Goal: Communication & Community: Answer question/provide support

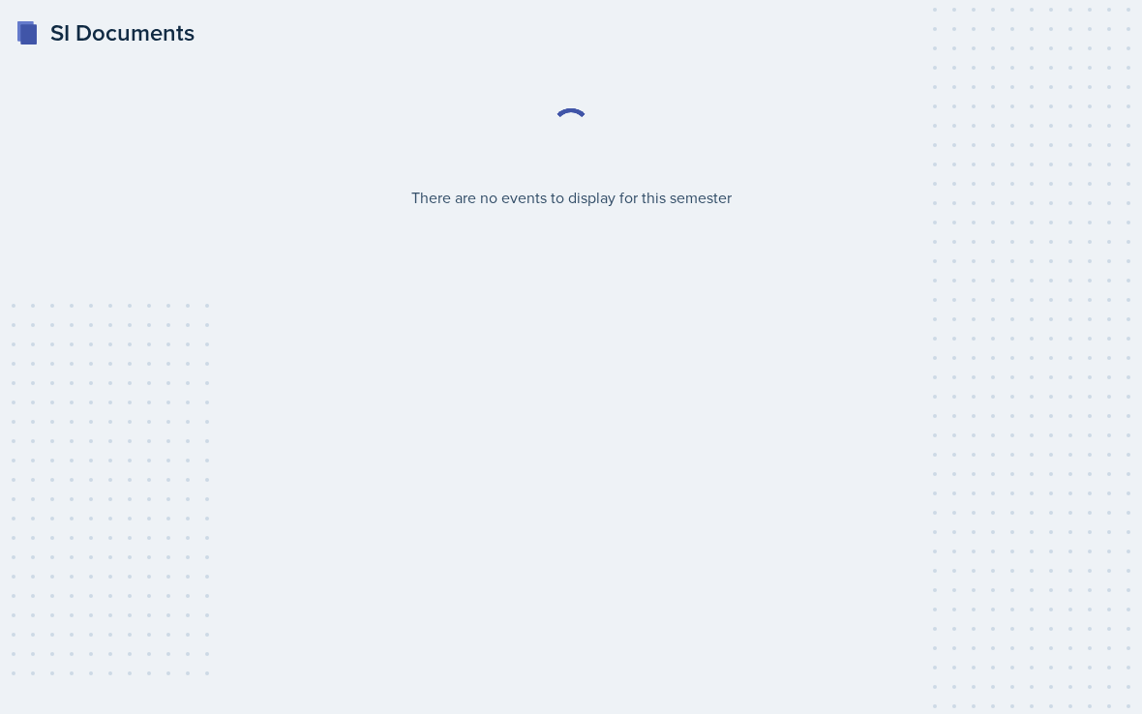
select select "2bed604d-1099-4043-b1bc-2365e8740244"
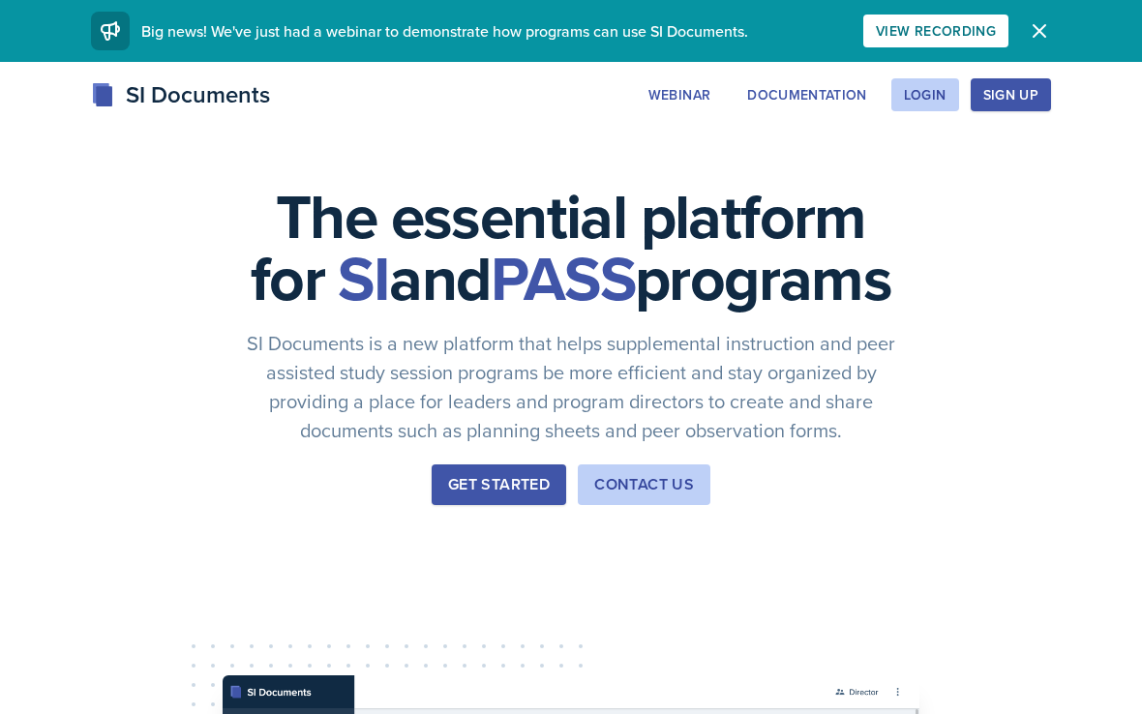
click at [913, 103] on div "Login" at bounding box center [925, 94] width 43 height 15
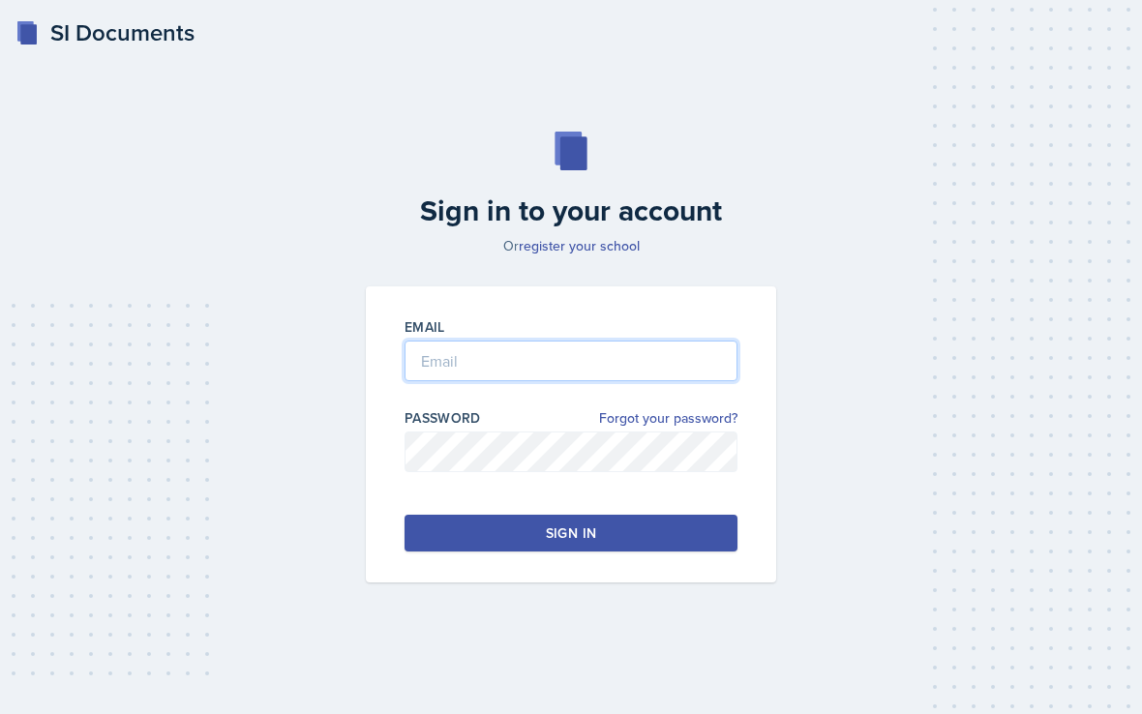
click at [667, 381] on input "email" at bounding box center [571, 361] width 333 height 41
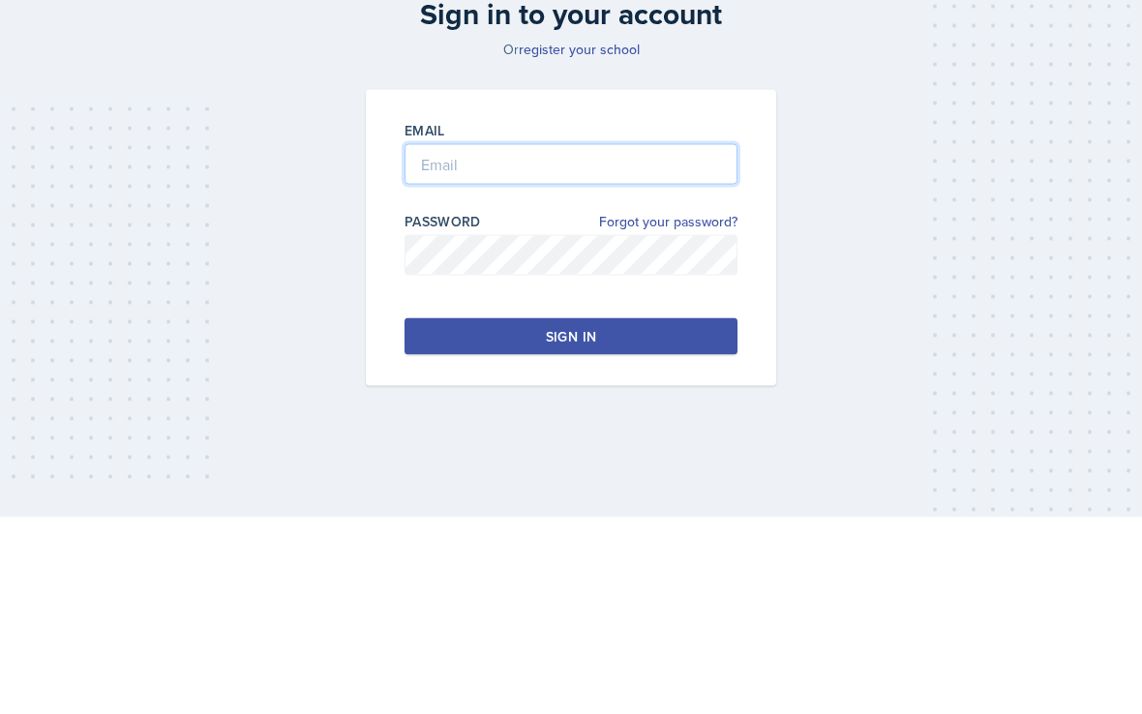
type input "[EMAIL_ADDRESS][DOMAIN_NAME]"
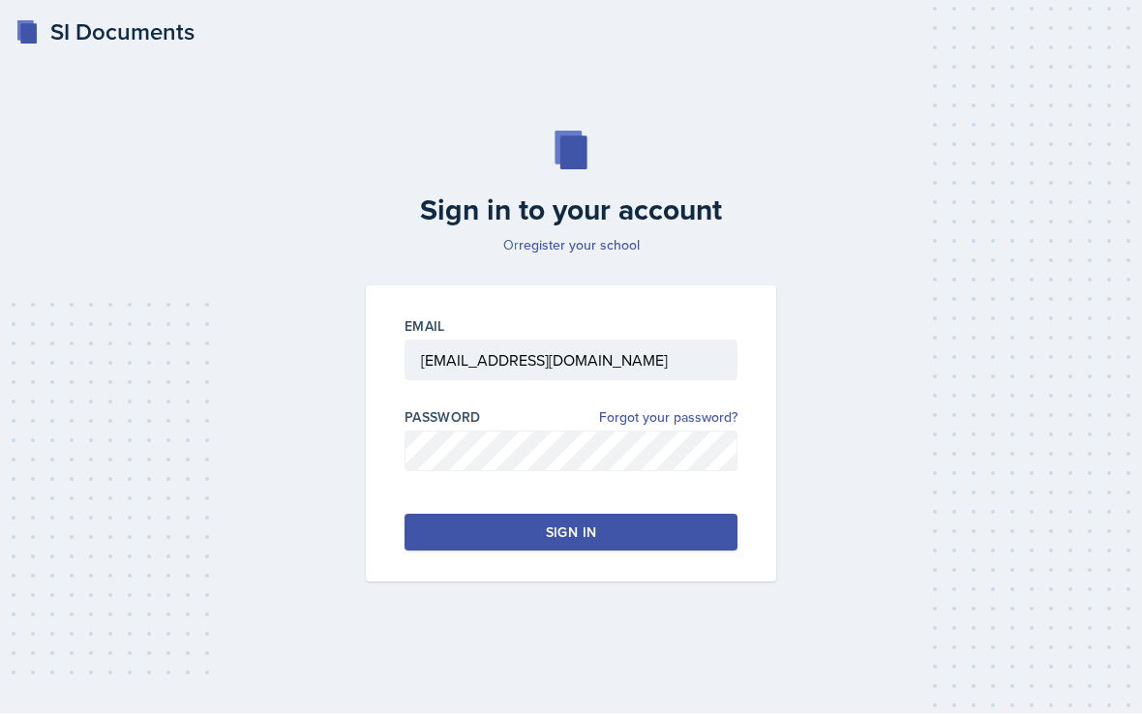
click at [650, 515] on button "Sign in" at bounding box center [571, 533] width 333 height 37
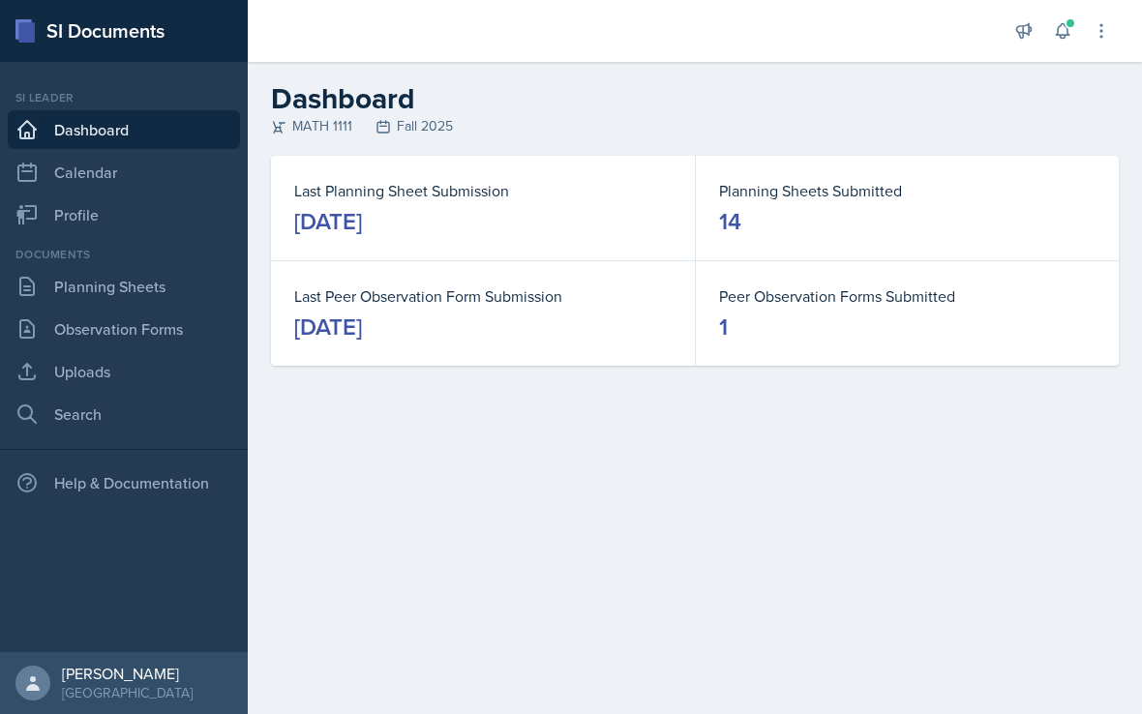
click at [158, 276] on link "Planning Sheets" at bounding box center [124, 286] width 232 height 39
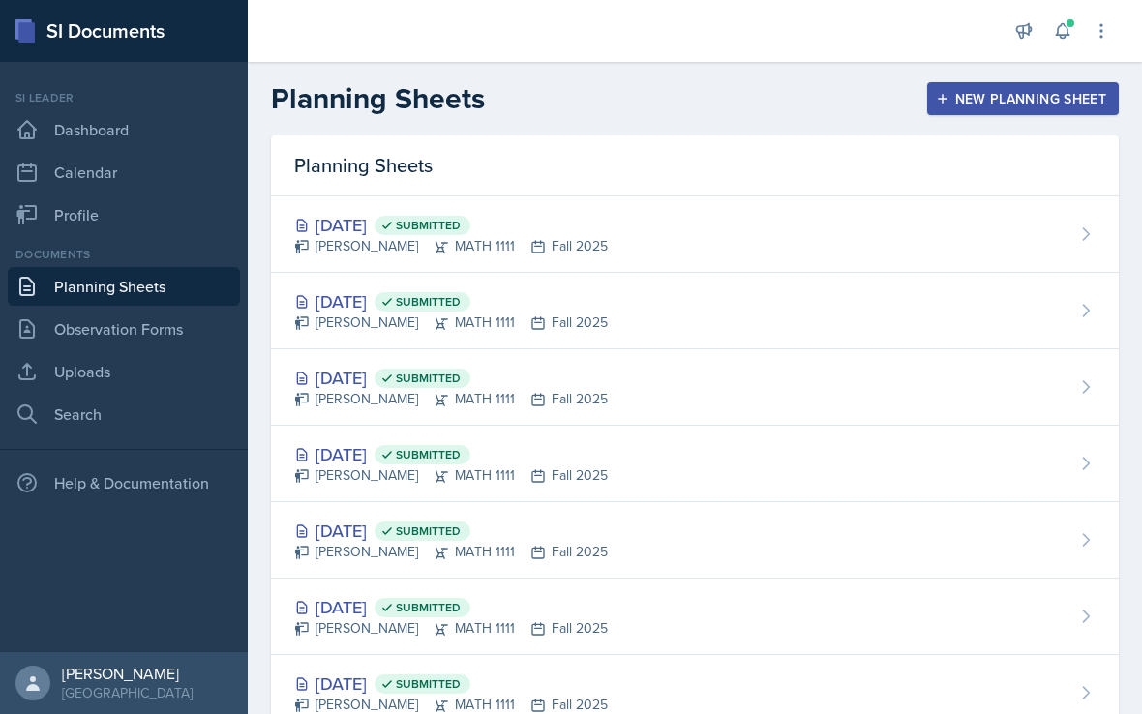
click at [960, 373] on div "[DATE] Submitted [PERSON_NAME] MATH 1111 Fall 2025" at bounding box center [695, 387] width 848 height 76
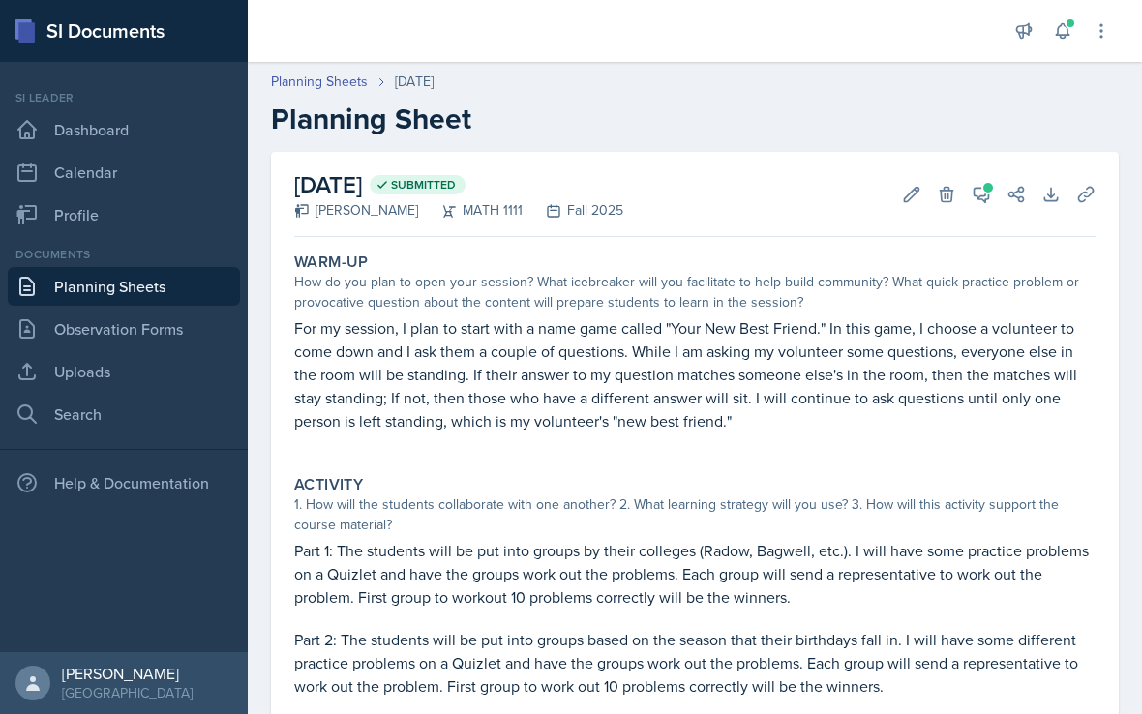
click at [974, 214] on div "[DATE] Submitted [PERSON_NAME] MATH 1111 Fall 2025 Edit Delete View Comments Co…" at bounding box center [695, 194] width 802 height 85
click at [975, 190] on icon at bounding box center [982, 195] width 15 height 15
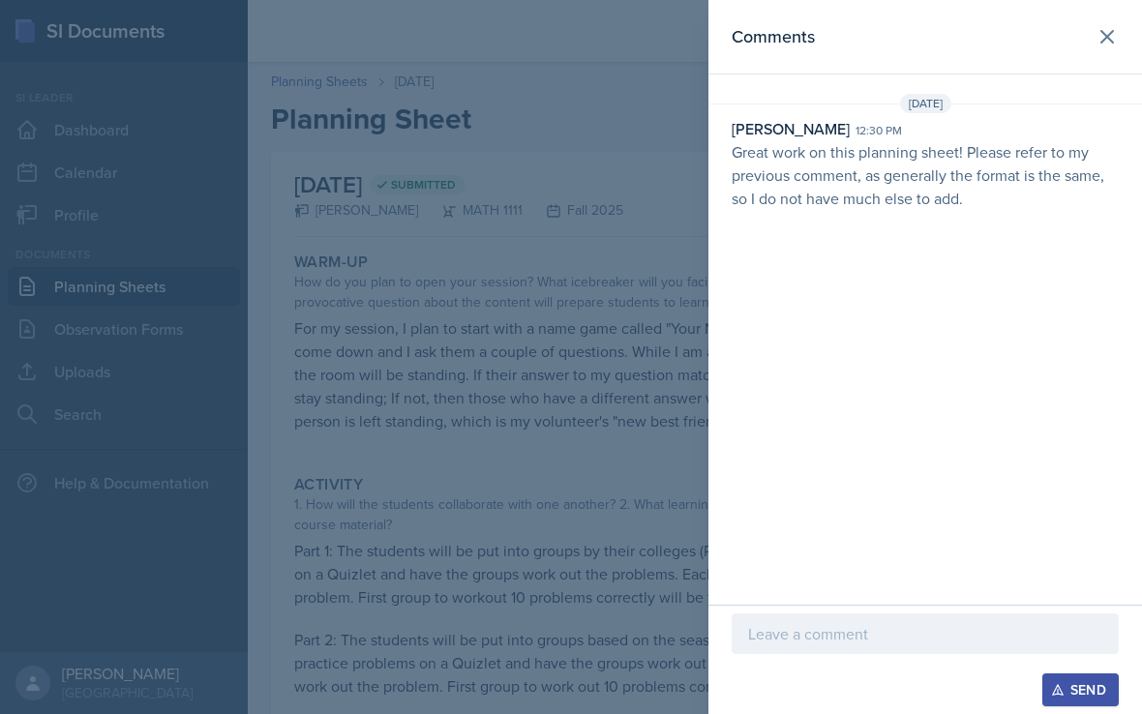
click at [904, 674] on div "Send" at bounding box center [925, 690] width 387 height 33
click at [936, 671] on div at bounding box center [925, 663] width 387 height 19
click at [958, 665] on div at bounding box center [925, 663] width 387 height 19
click at [943, 668] on div at bounding box center [925, 663] width 387 height 19
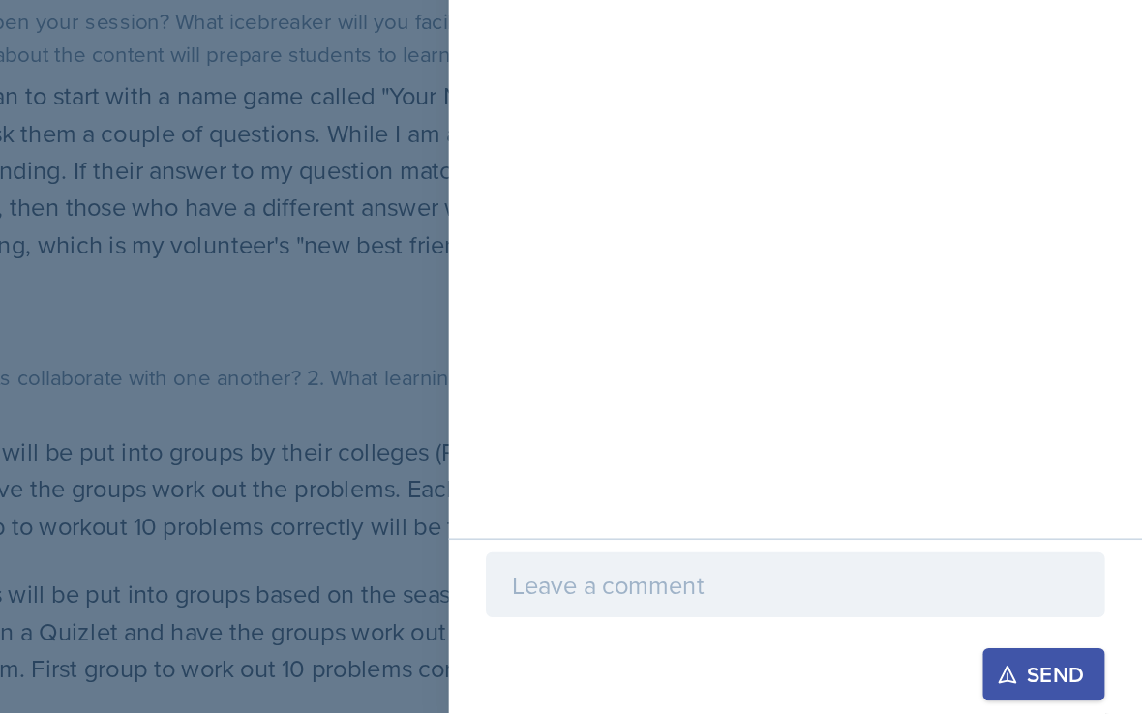
click at [732, 654] on div at bounding box center [925, 663] width 387 height 19
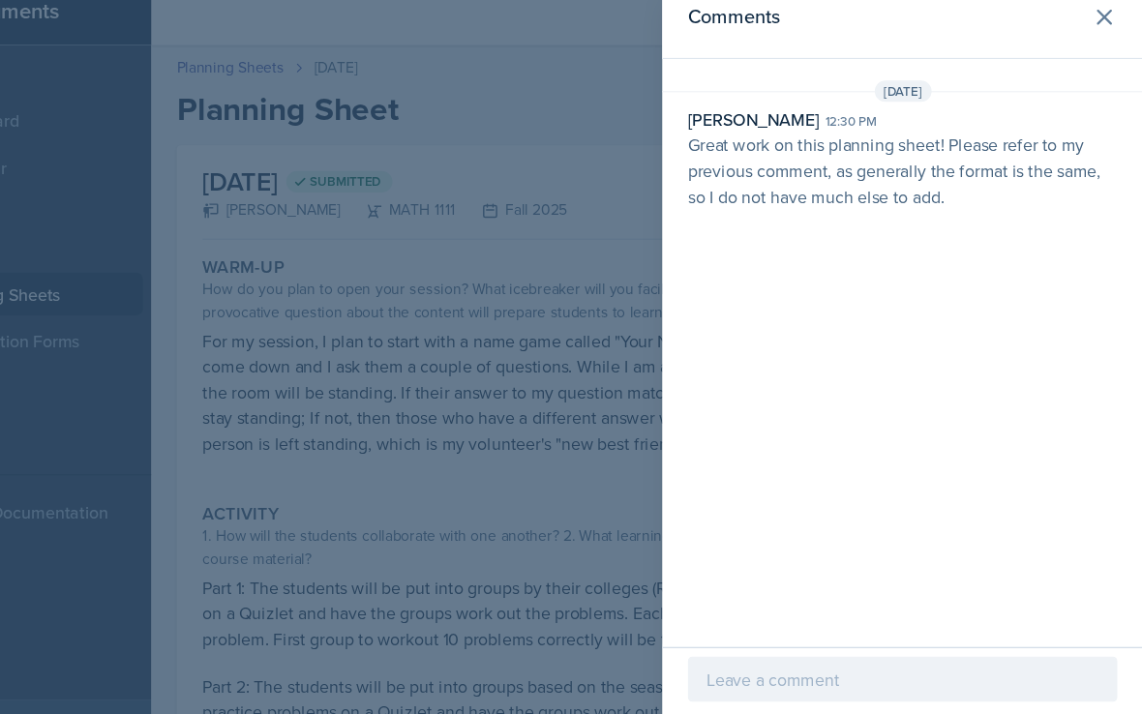
scroll to position [0, 0]
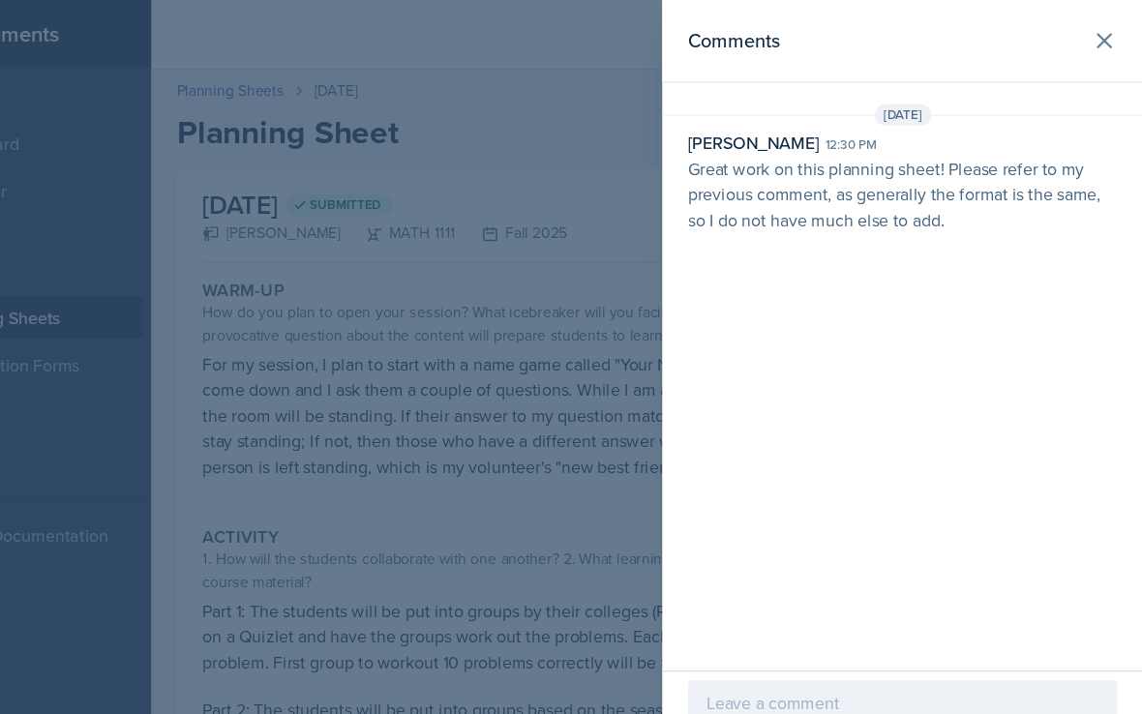
click at [1088, 41] on button at bounding box center [1107, 36] width 39 height 39
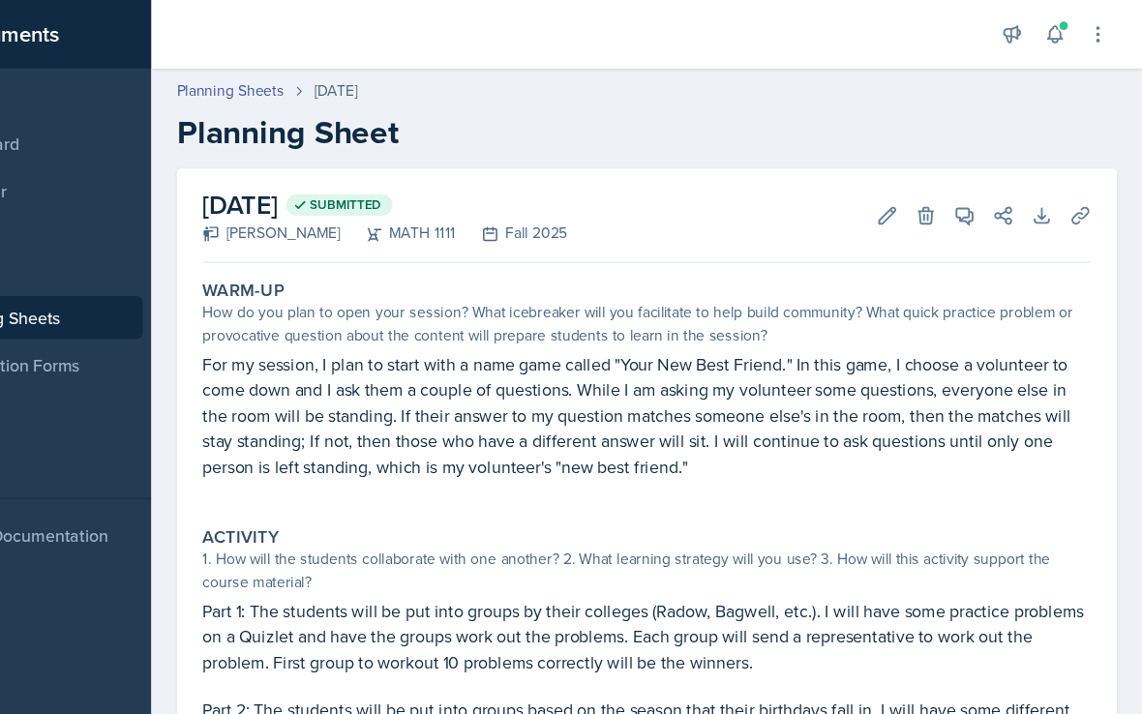
click at [984, 191] on span at bounding box center [989, 188] width 10 height 10
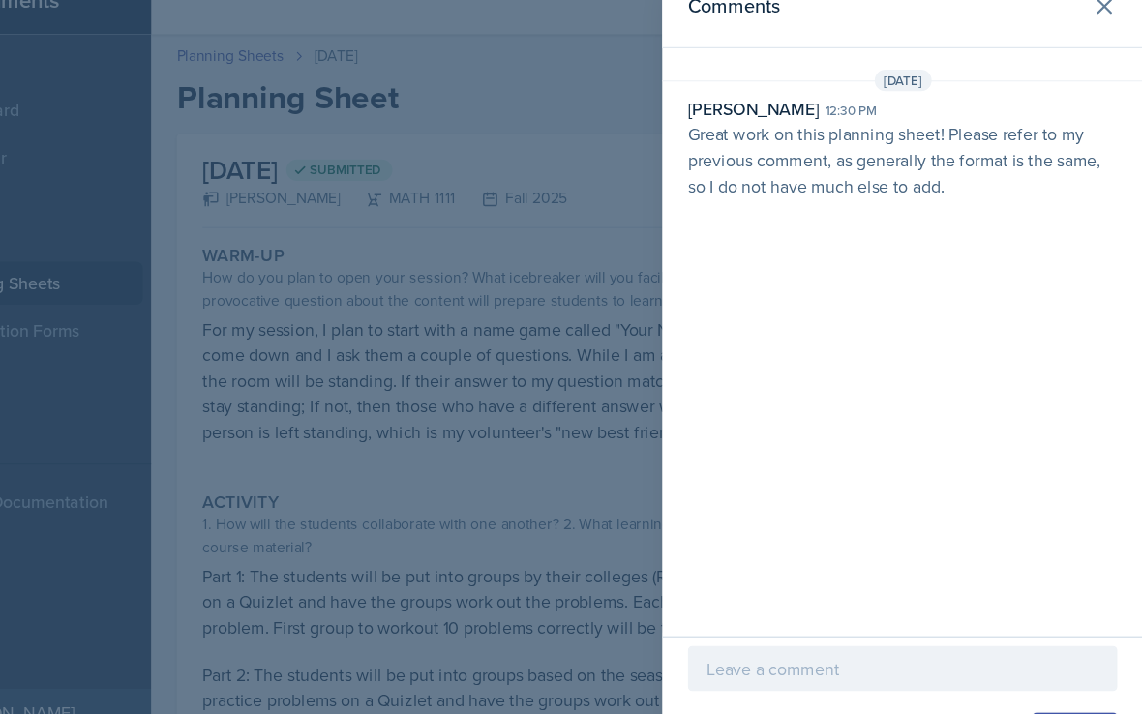
scroll to position [37, 0]
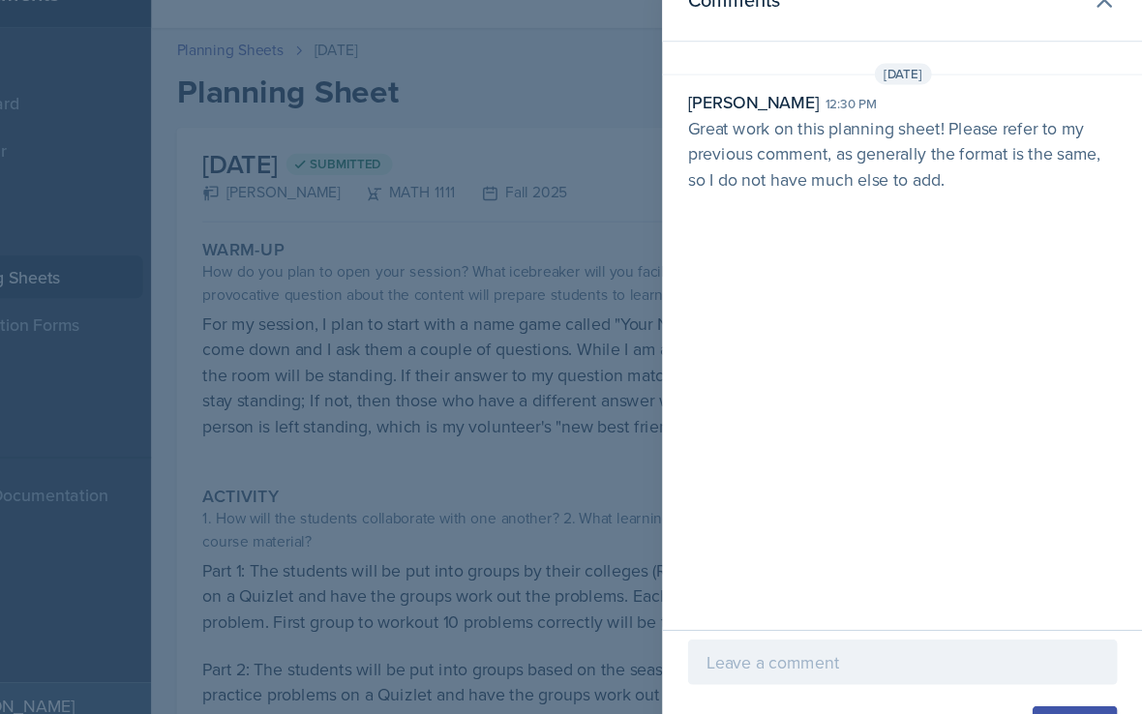
click at [748, 623] on p at bounding box center [925, 634] width 354 height 23
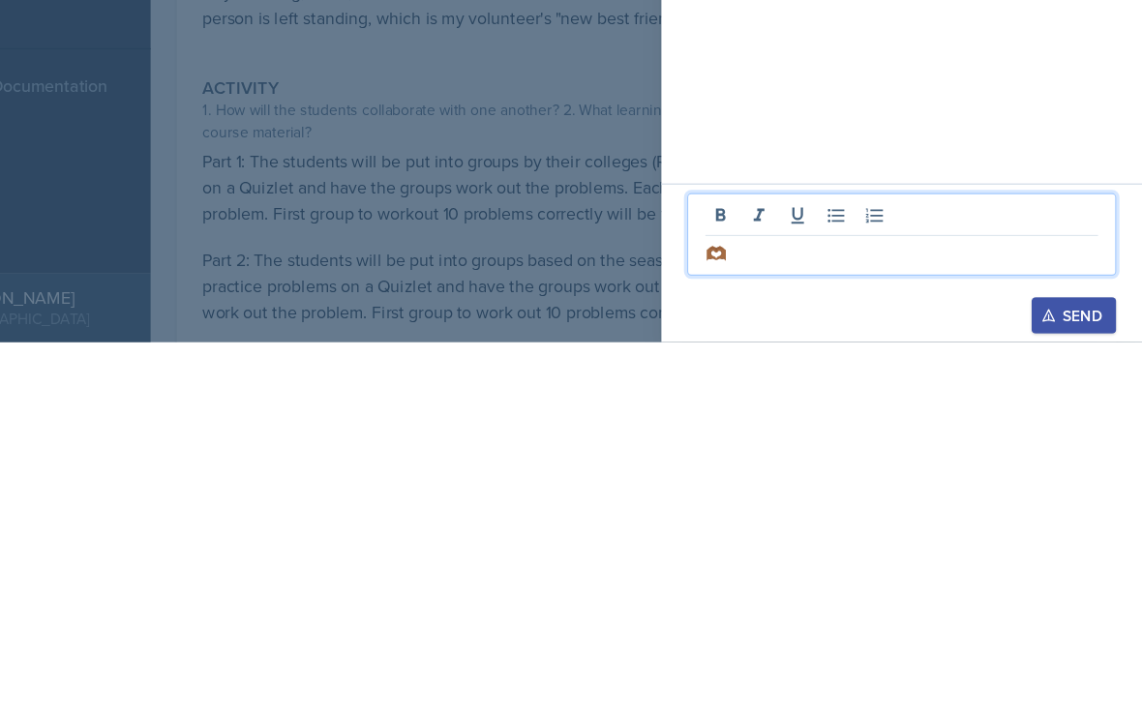
click at [1055, 683] on div "Send" at bounding box center [1080, 690] width 51 height 15
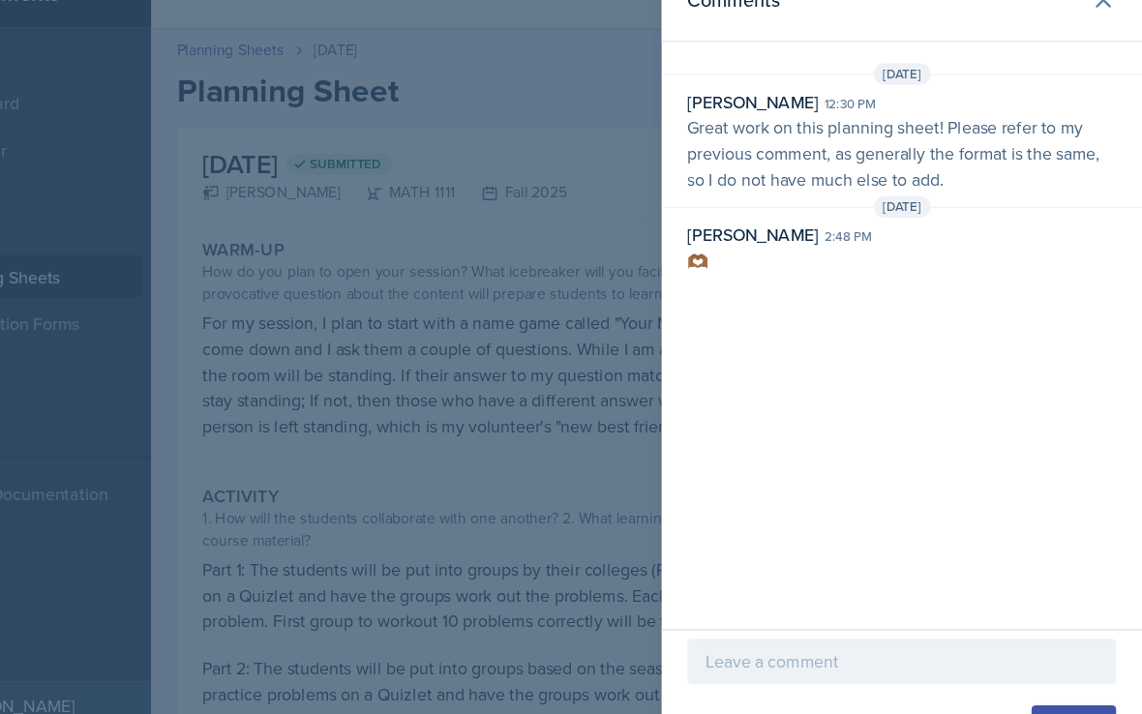
click at [1088, 18] on button at bounding box center [1107, 36] width 39 height 39
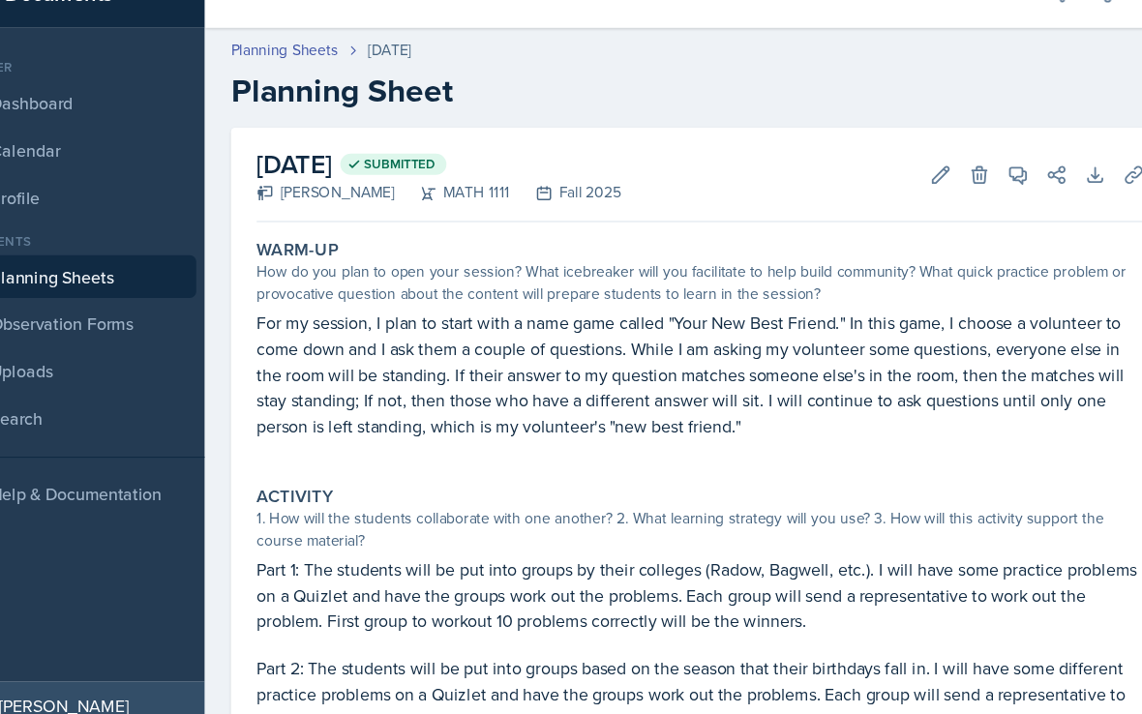
click at [271, 72] on link "Planning Sheets" at bounding box center [319, 82] width 97 height 20
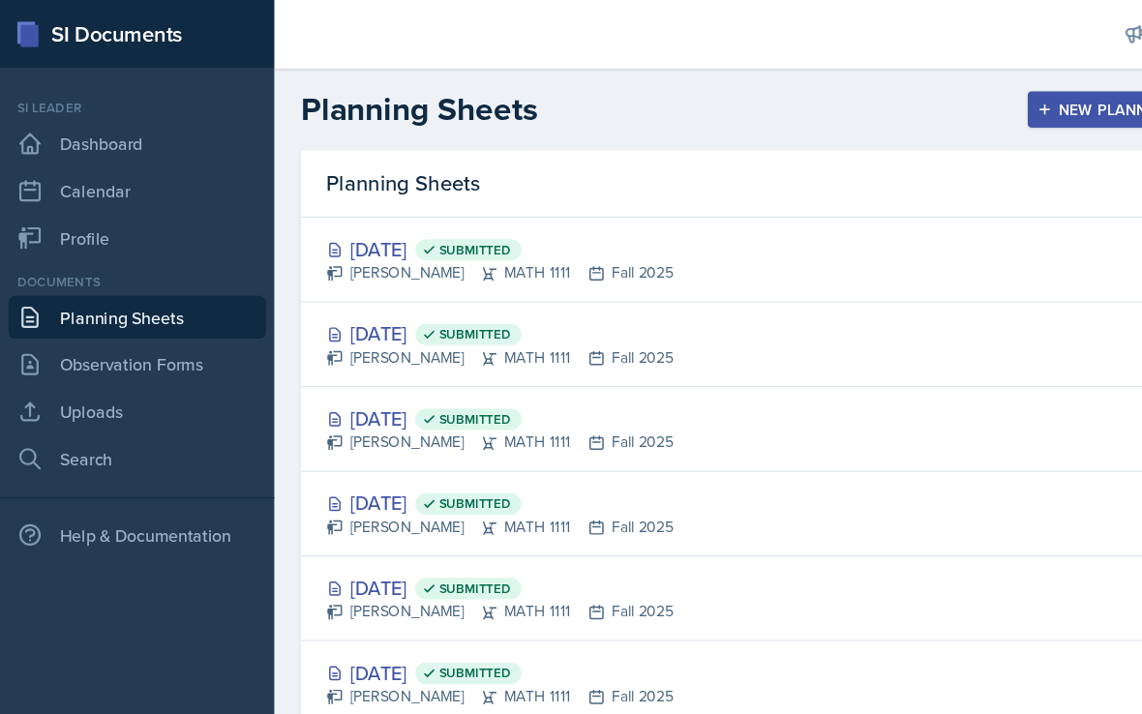
click at [461, 463] on span "Submitted" at bounding box center [428, 454] width 65 height 15
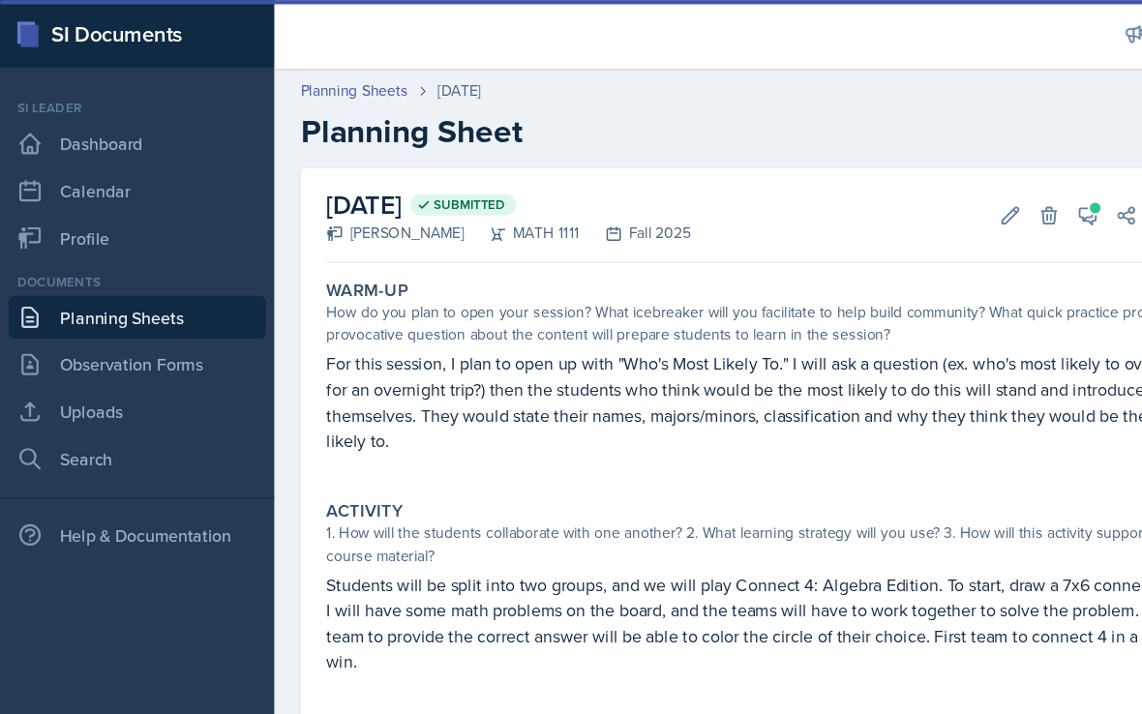
click at [979, 198] on icon at bounding box center [982, 195] width 15 height 15
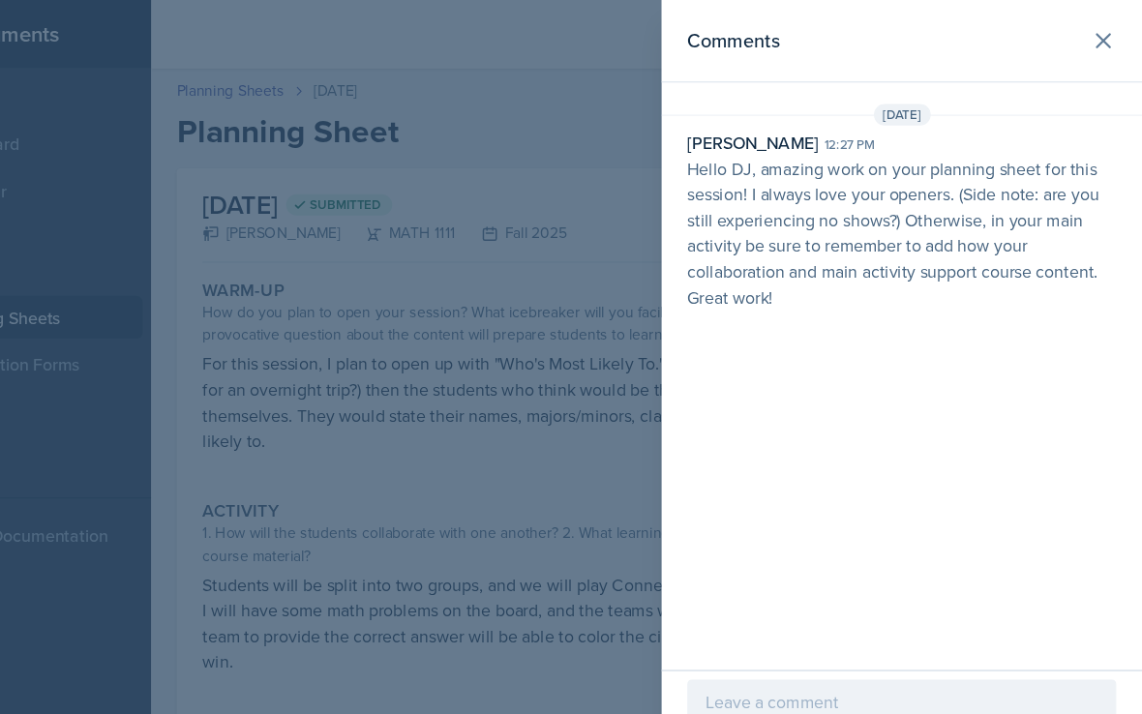
click at [748, 635] on p at bounding box center [925, 634] width 354 height 23
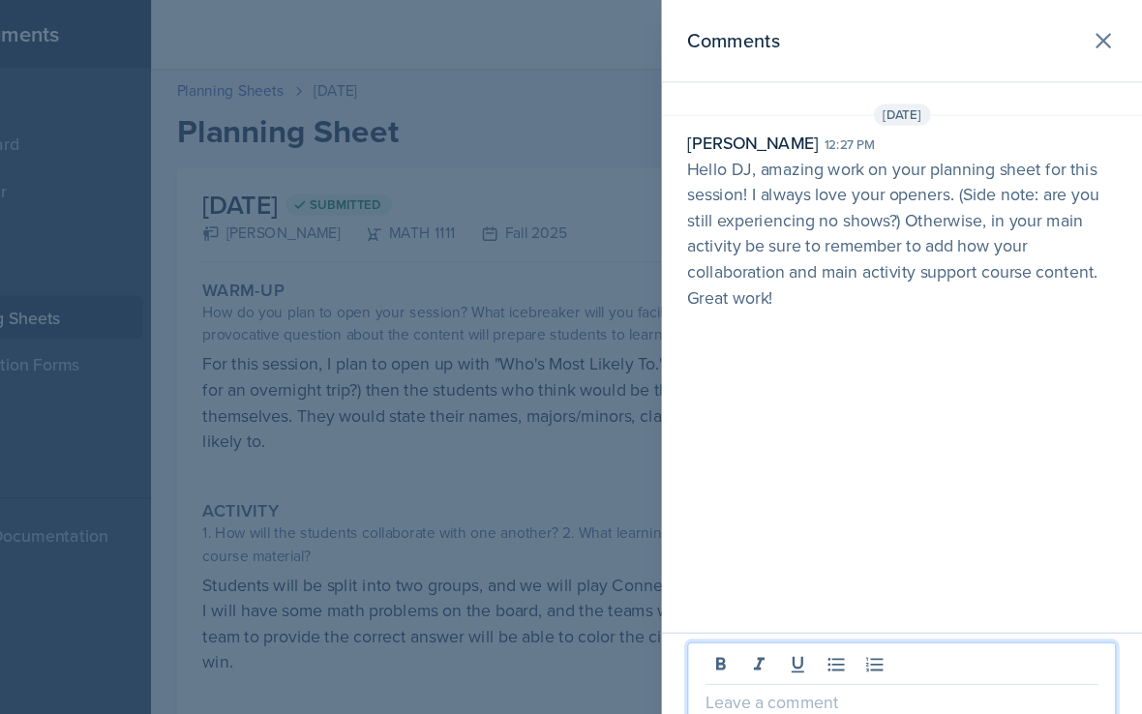
scroll to position [36, 0]
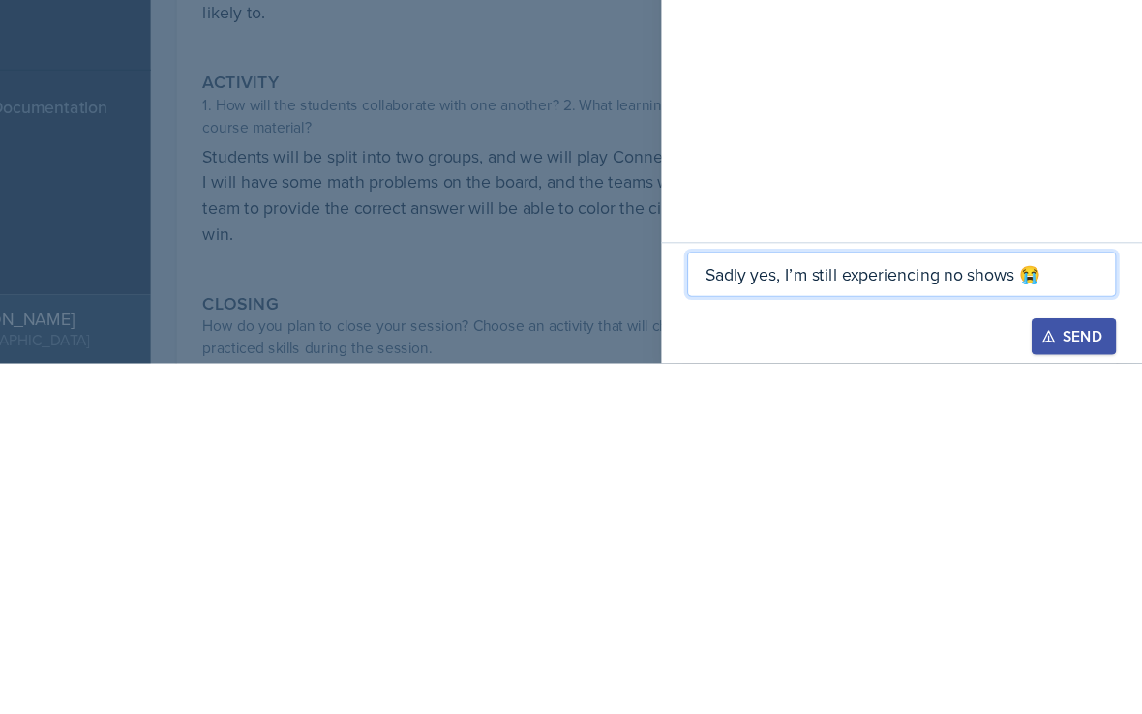
click at [1055, 683] on div "Send" at bounding box center [1080, 690] width 51 height 15
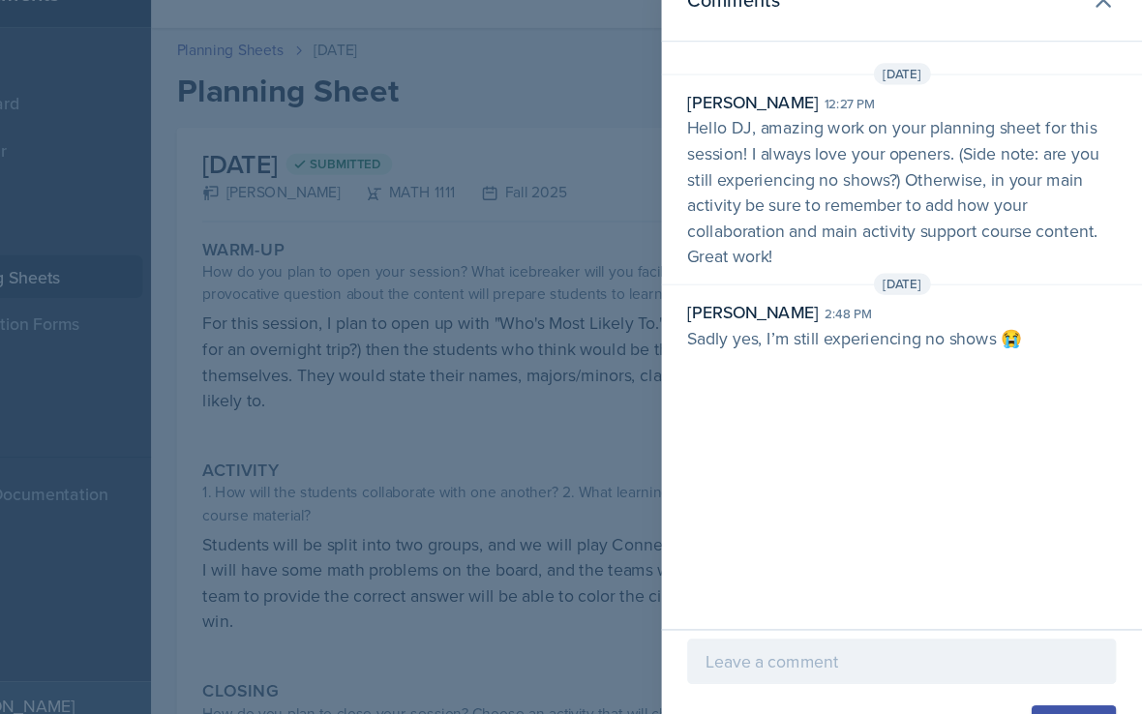
click at [1096, 25] on icon at bounding box center [1107, 36] width 23 height 23
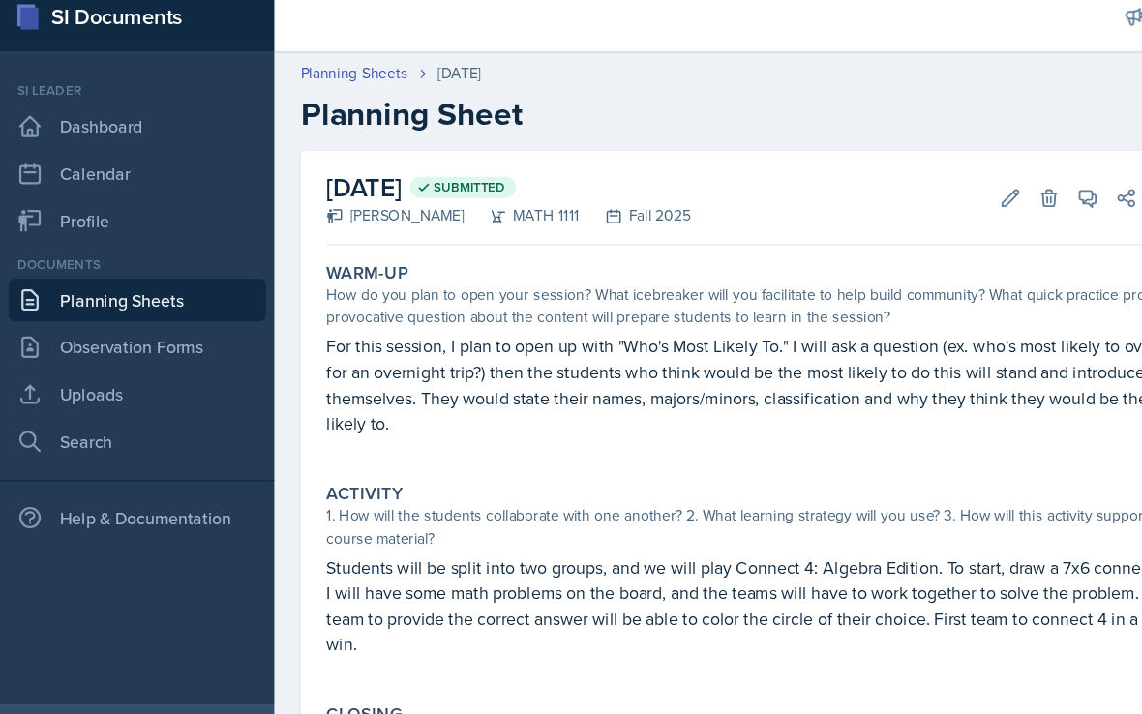
scroll to position [0, 0]
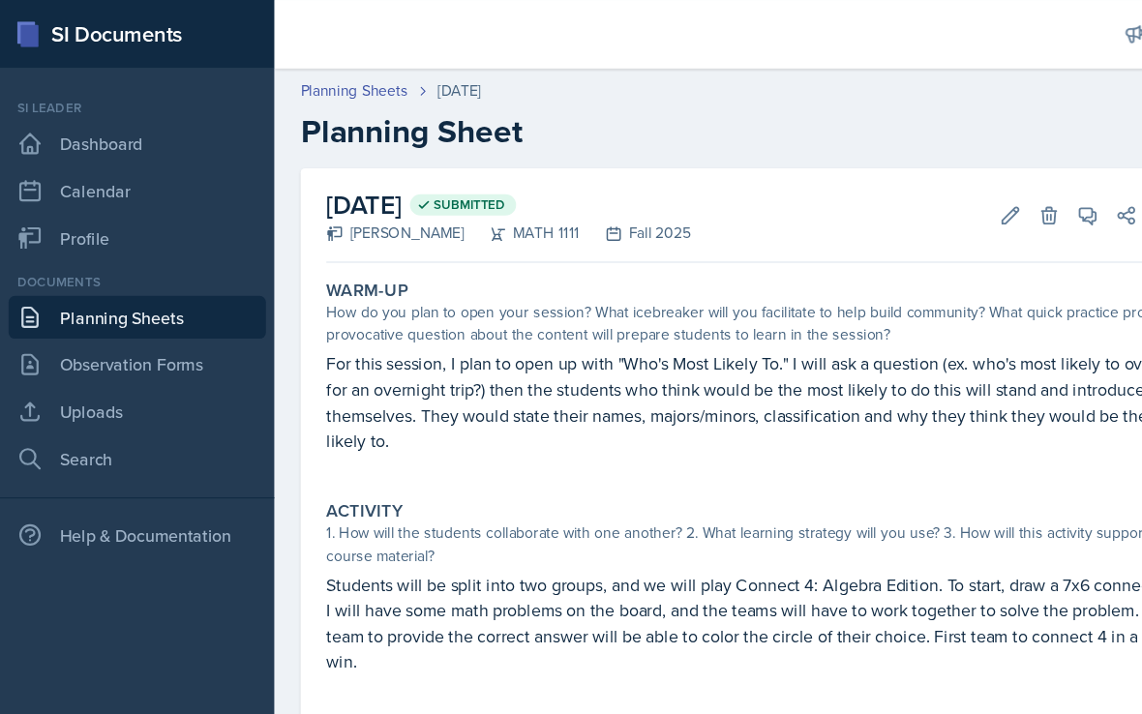
click at [350, 74] on link "Planning Sheets" at bounding box center [319, 82] width 97 height 20
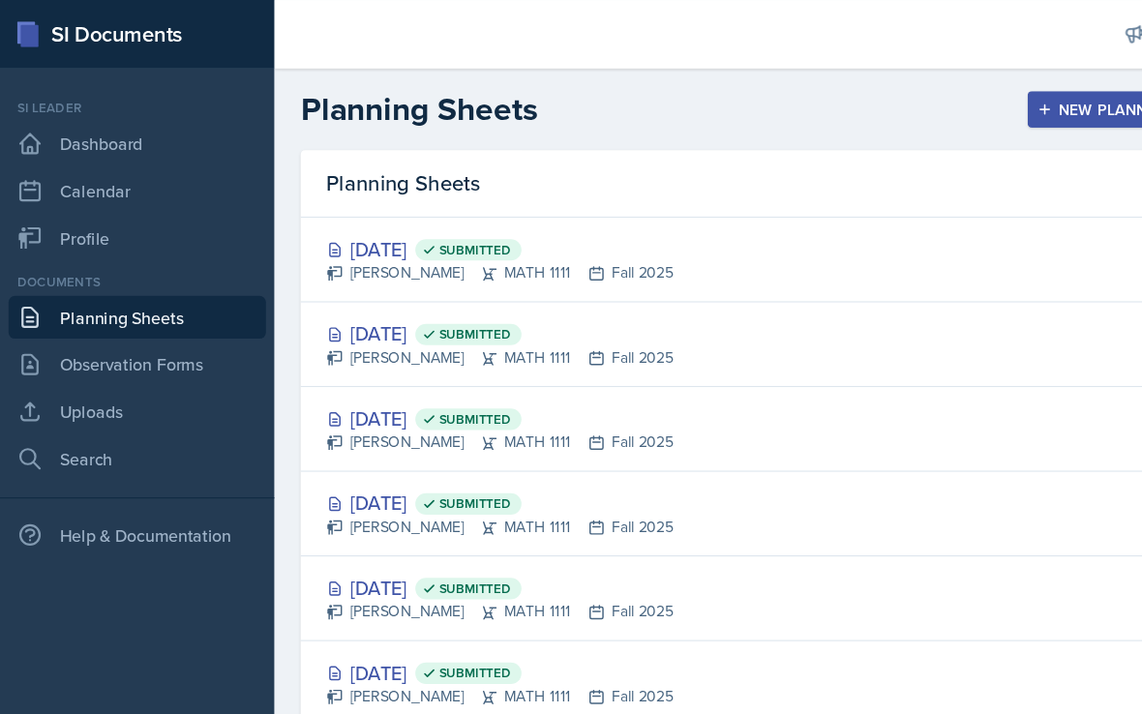
click at [629, 311] on div "[DATE] Submitted [PERSON_NAME] MATH 1111 Fall 2025" at bounding box center [695, 311] width 848 height 76
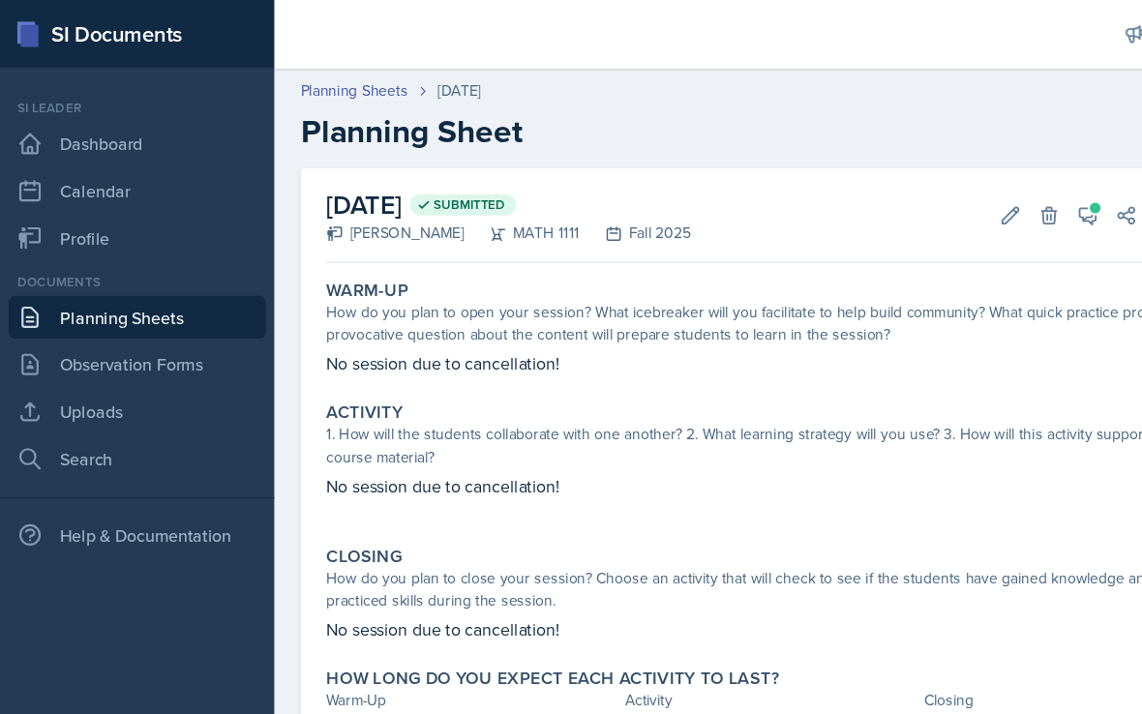
click at [979, 201] on icon at bounding box center [981, 194] width 19 height 19
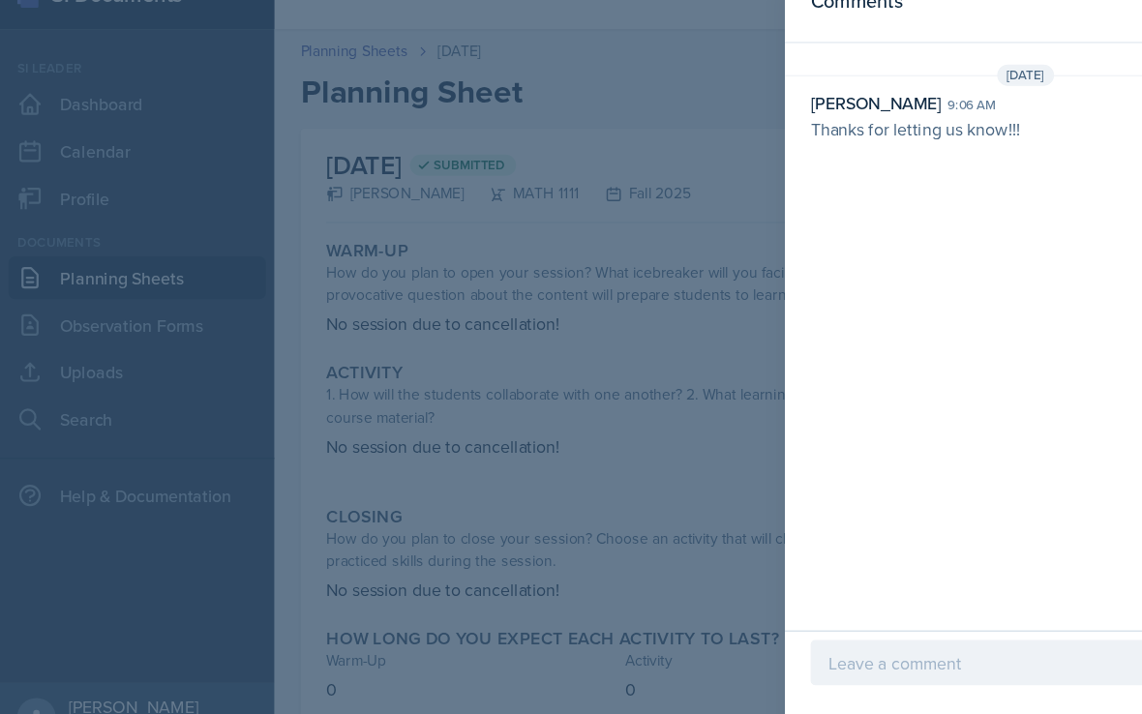
click at [838, 623] on p at bounding box center [925, 634] width 354 height 23
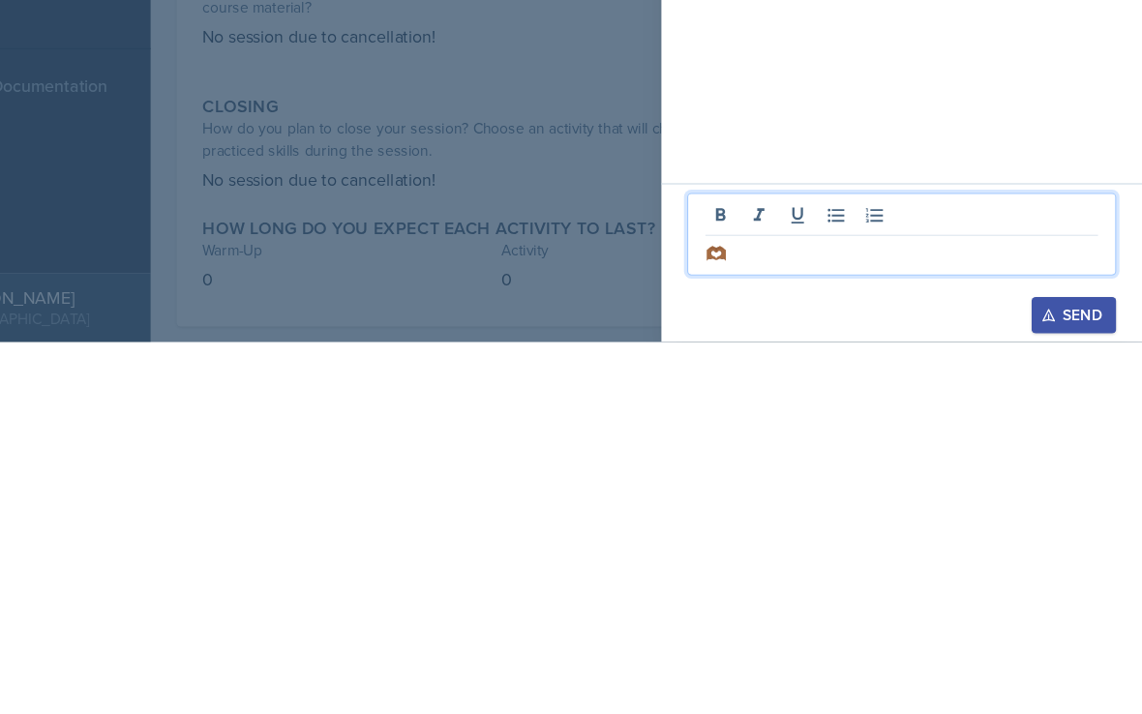
click at [1055, 683] on div "Send" at bounding box center [1080, 690] width 51 height 15
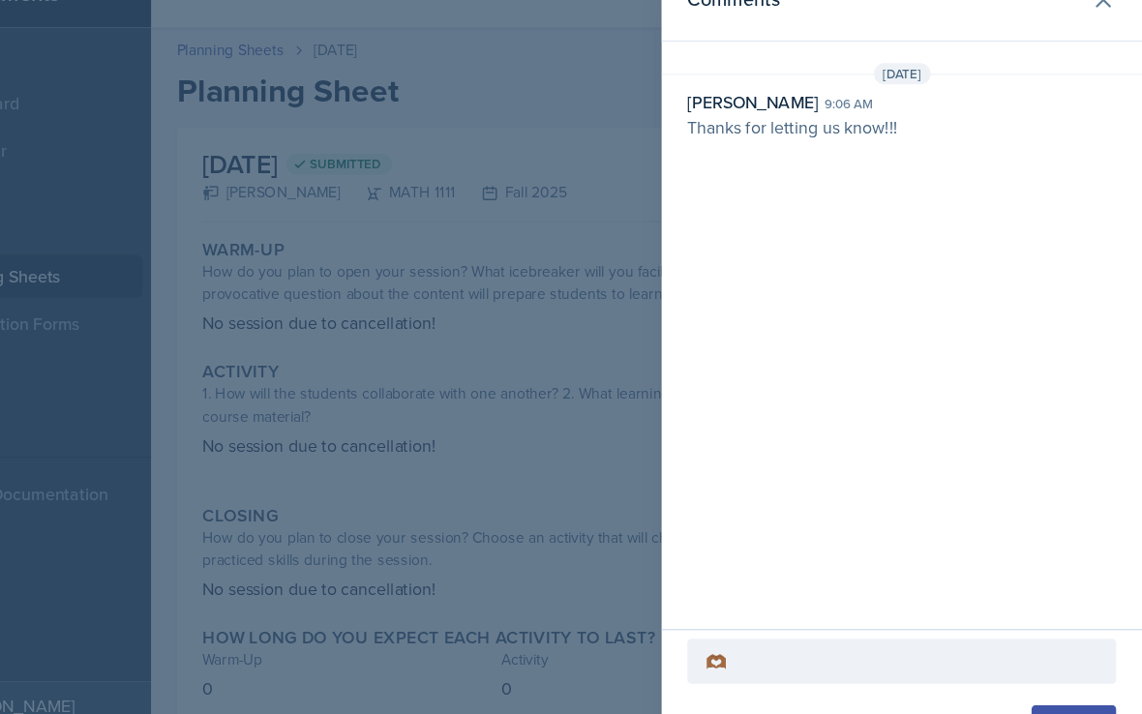
scroll to position [37, 0]
click at [1088, 17] on button at bounding box center [1107, 36] width 39 height 39
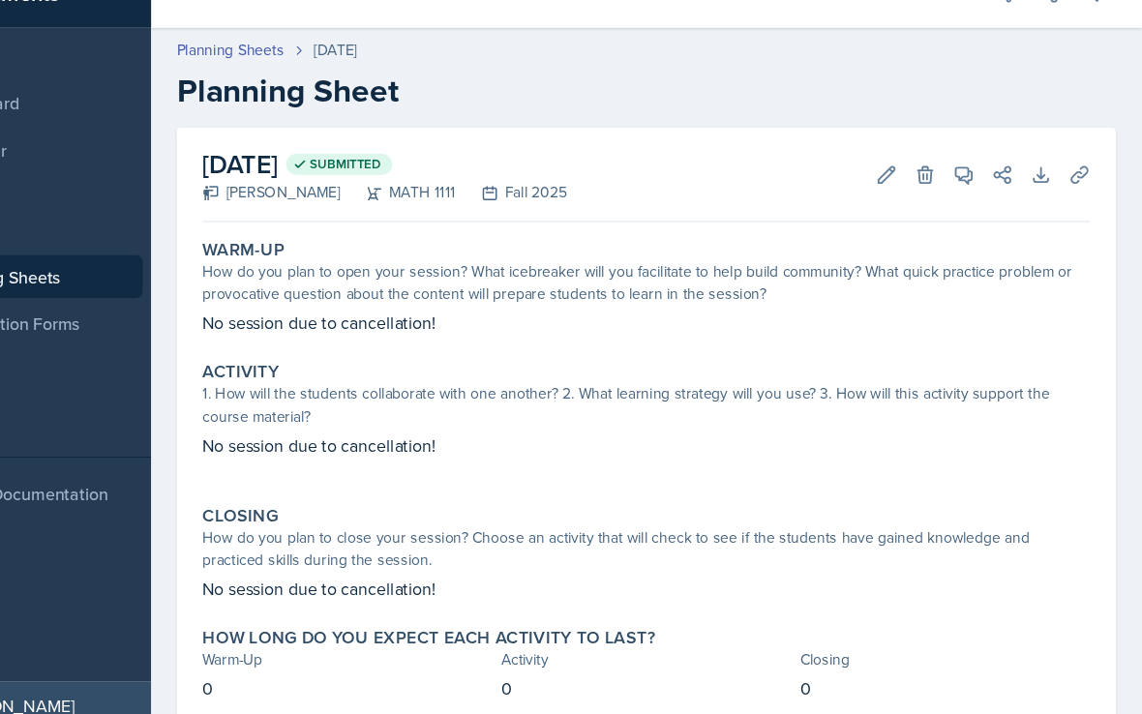
click at [271, 72] on link "Planning Sheets" at bounding box center [319, 82] width 97 height 20
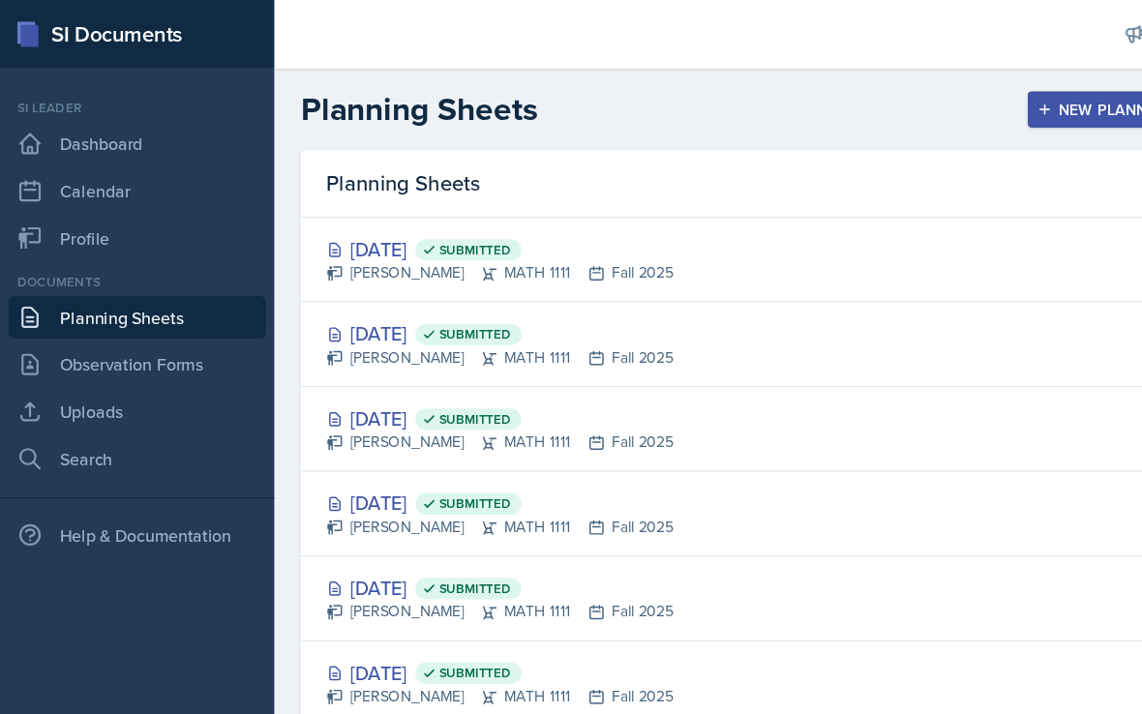
click at [473, 237] on div "[PERSON_NAME] MATH 1111 Fall 2025" at bounding box center [451, 246] width 314 height 20
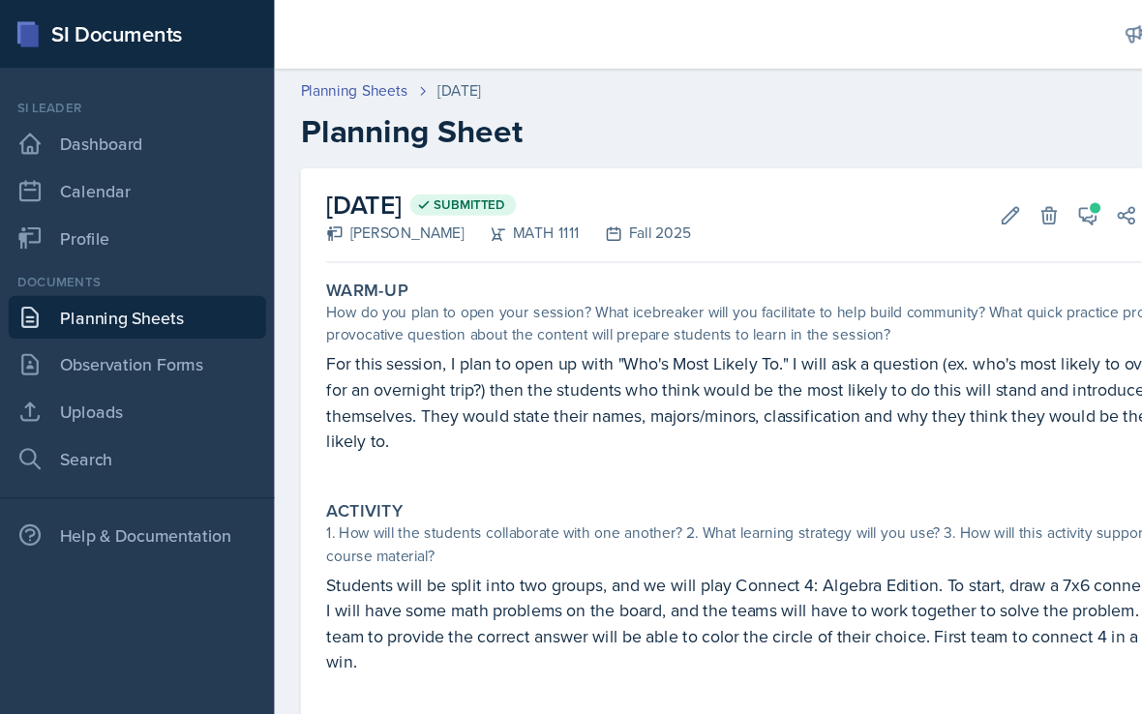
click at [987, 205] on button "View Comments" at bounding box center [981, 194] width 35 height 35
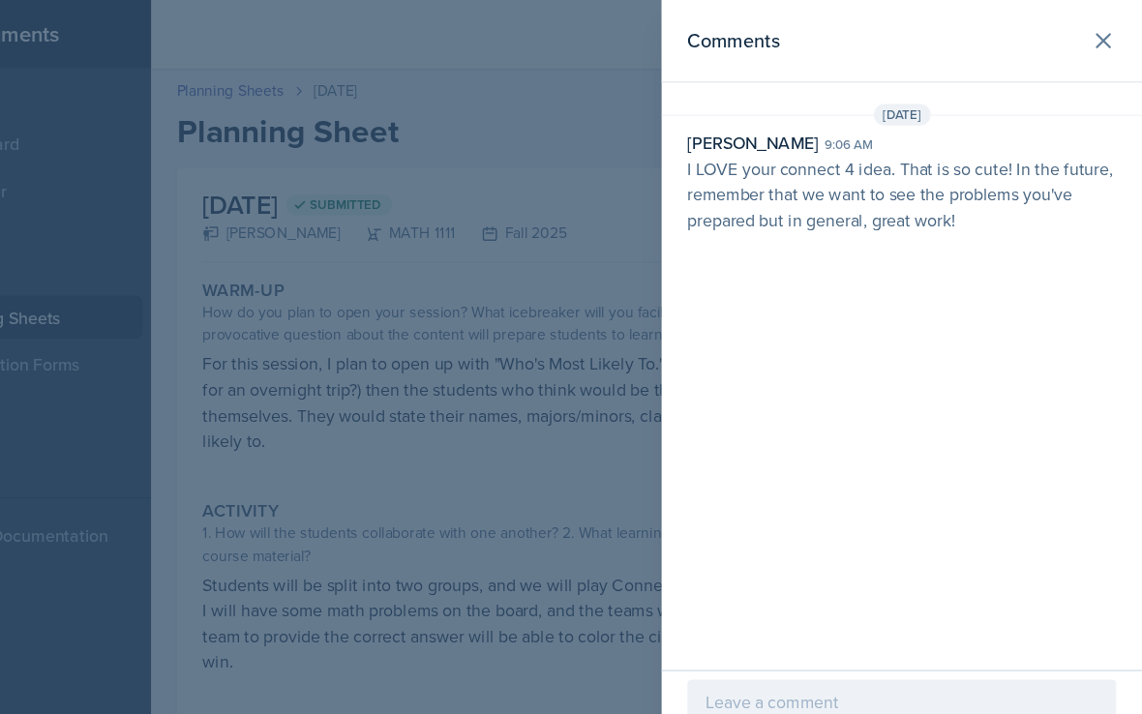
click at [759, 638] on p at bounding box center [925, 634] width 354 height 23
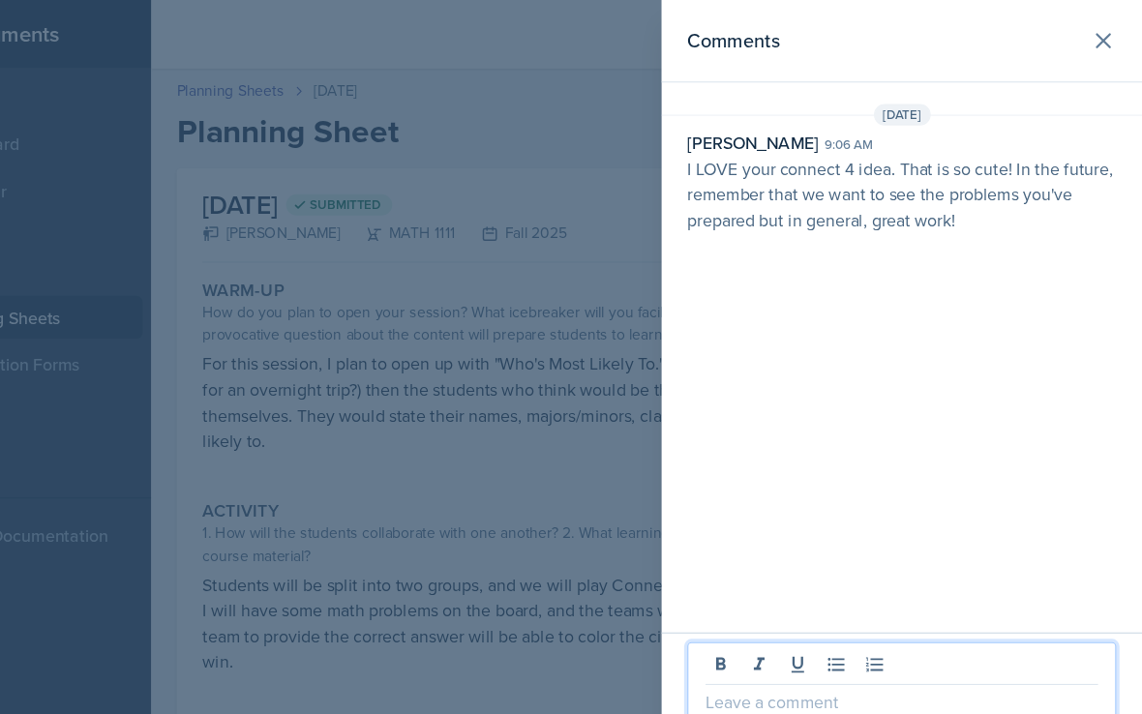
scroll to position [36, 0]
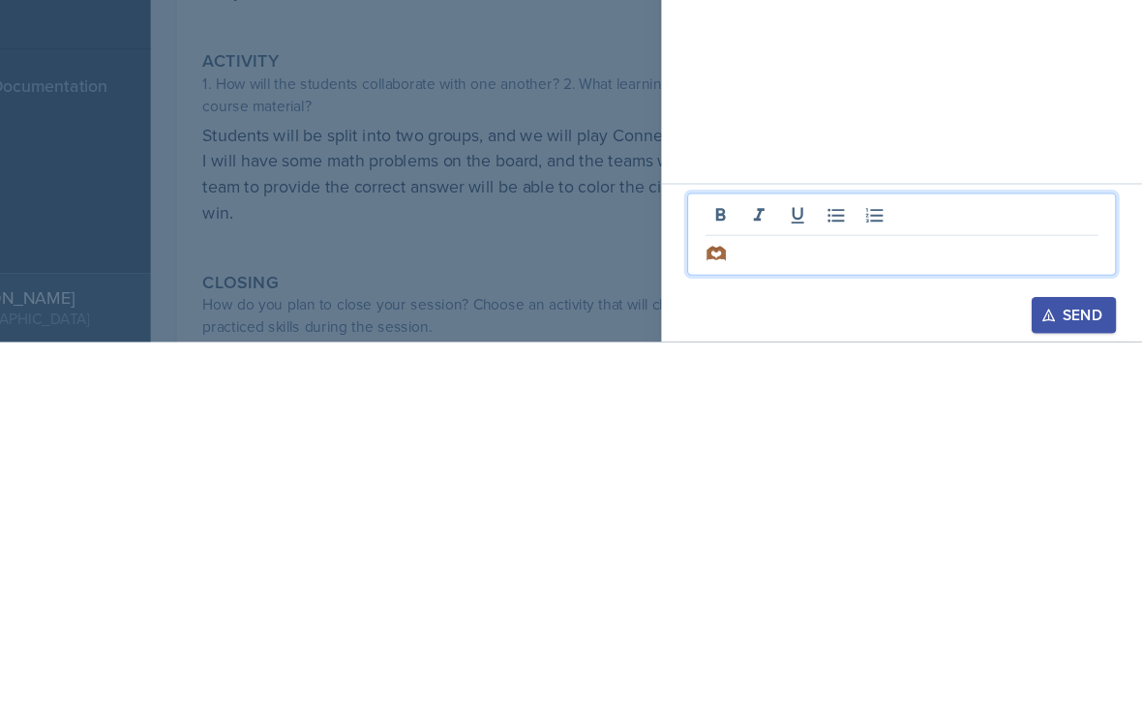
click at [1055, 683] on div "Send" at bounding box center [1080, 690] width 51 height 15
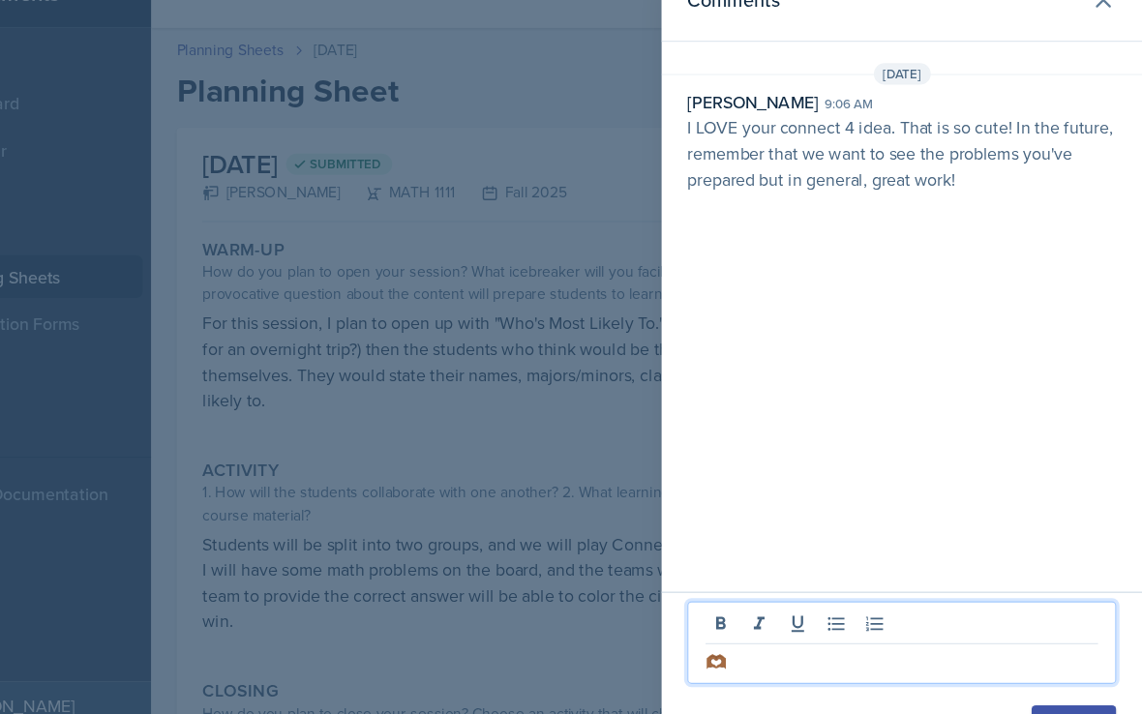
scroll to position [37, 0]
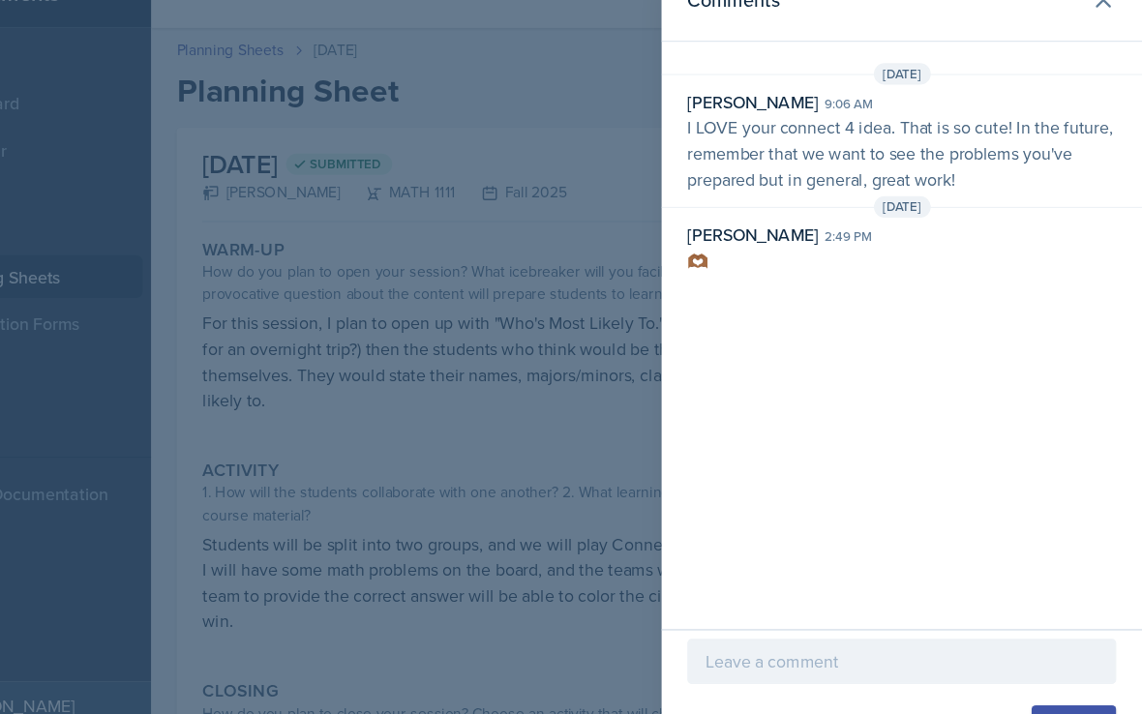
click at [1088, 17] on button at bounding box center [1107, 36] width 39 height 39
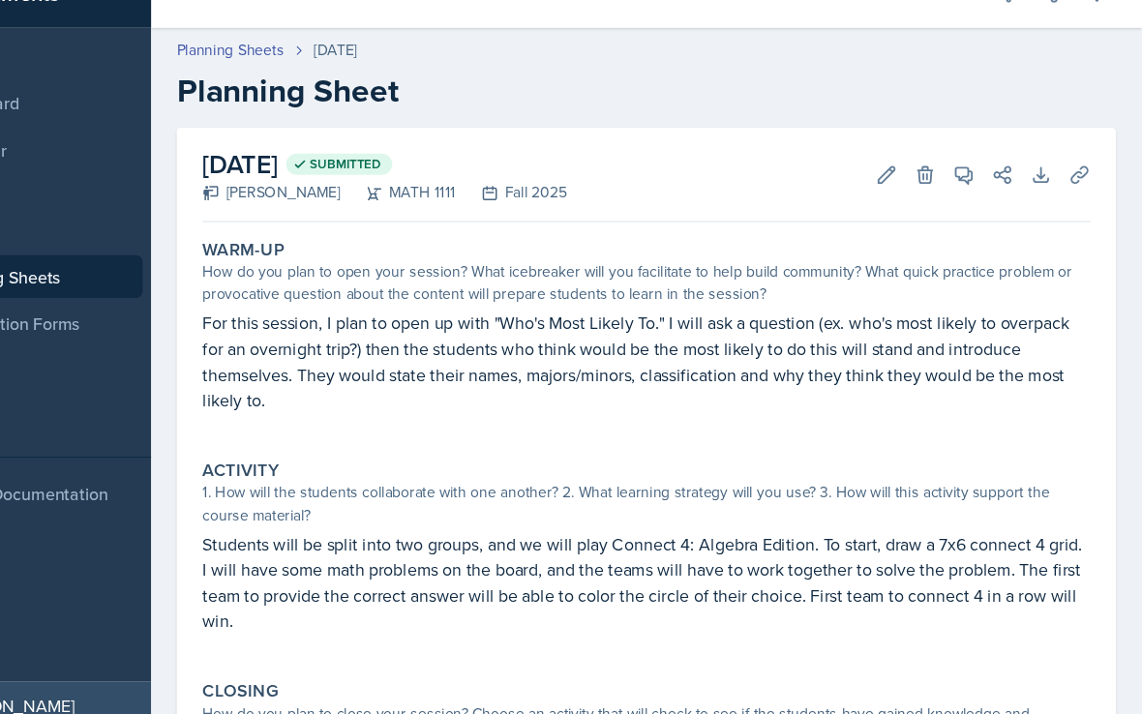
scroll to position [36, 0]
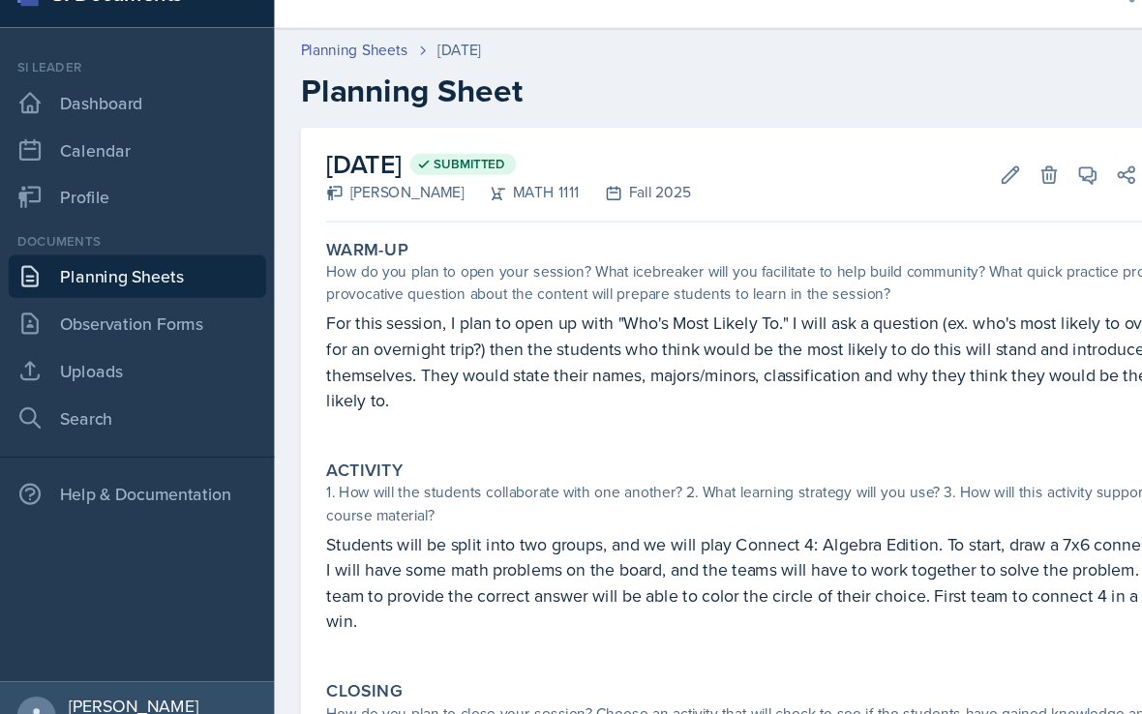
click at [133, 110] on link "Dashboard" at bounding box center [124, 129] width 232 height 39
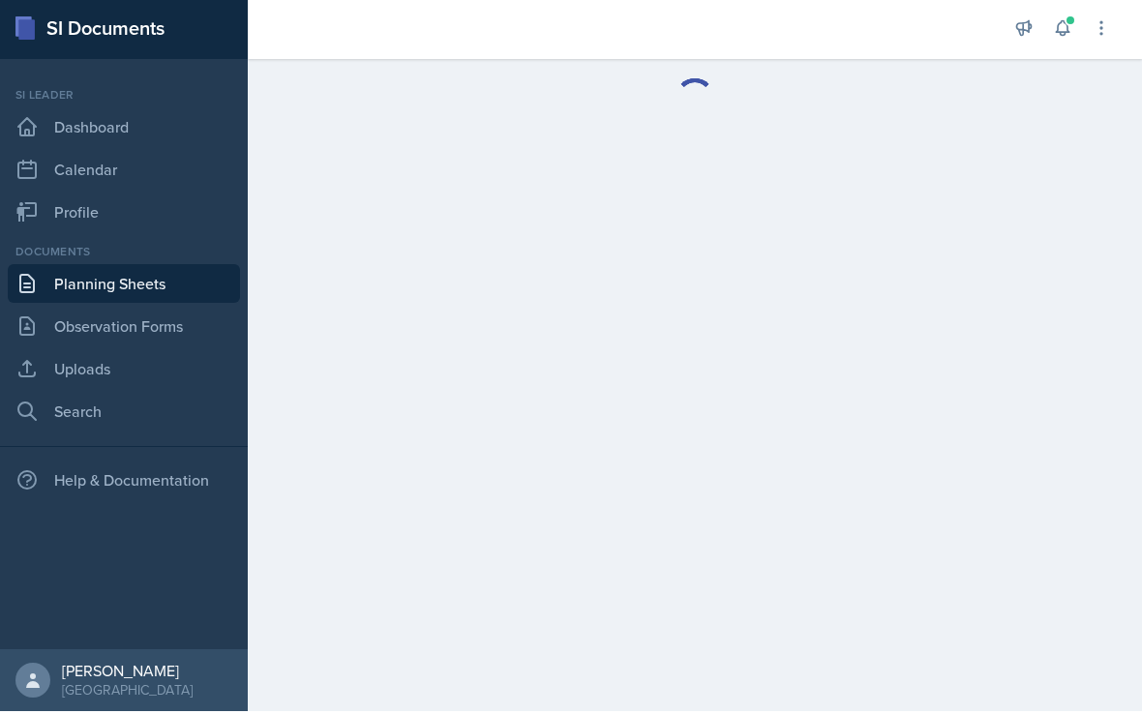
scroll to position [3, 0]
